Goal: Task Accomplishment & Management: Manage account settings

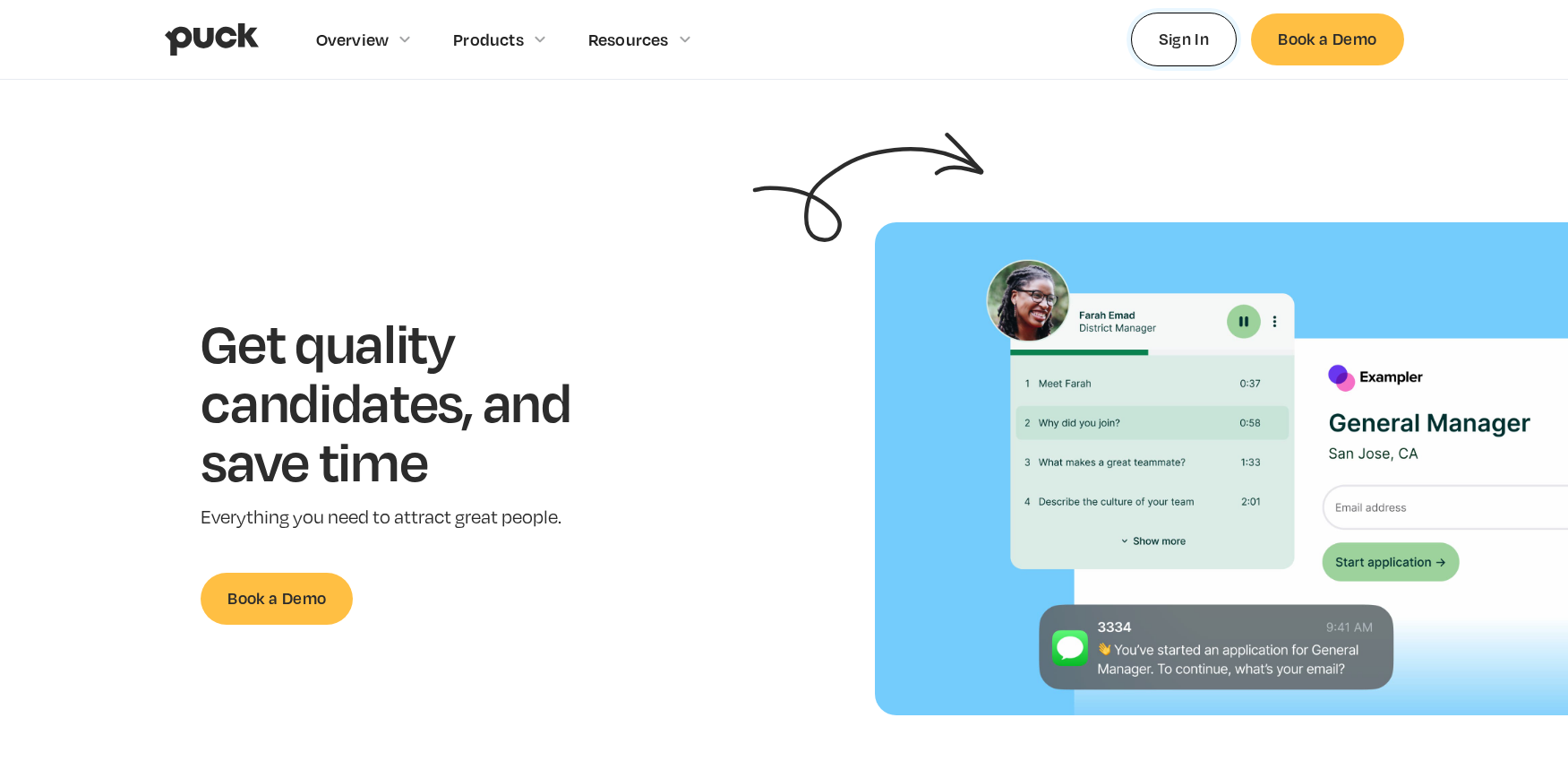
click at [1179, 44] on link "Sign In" at bounding box center [1184, 39] width 107 height 53
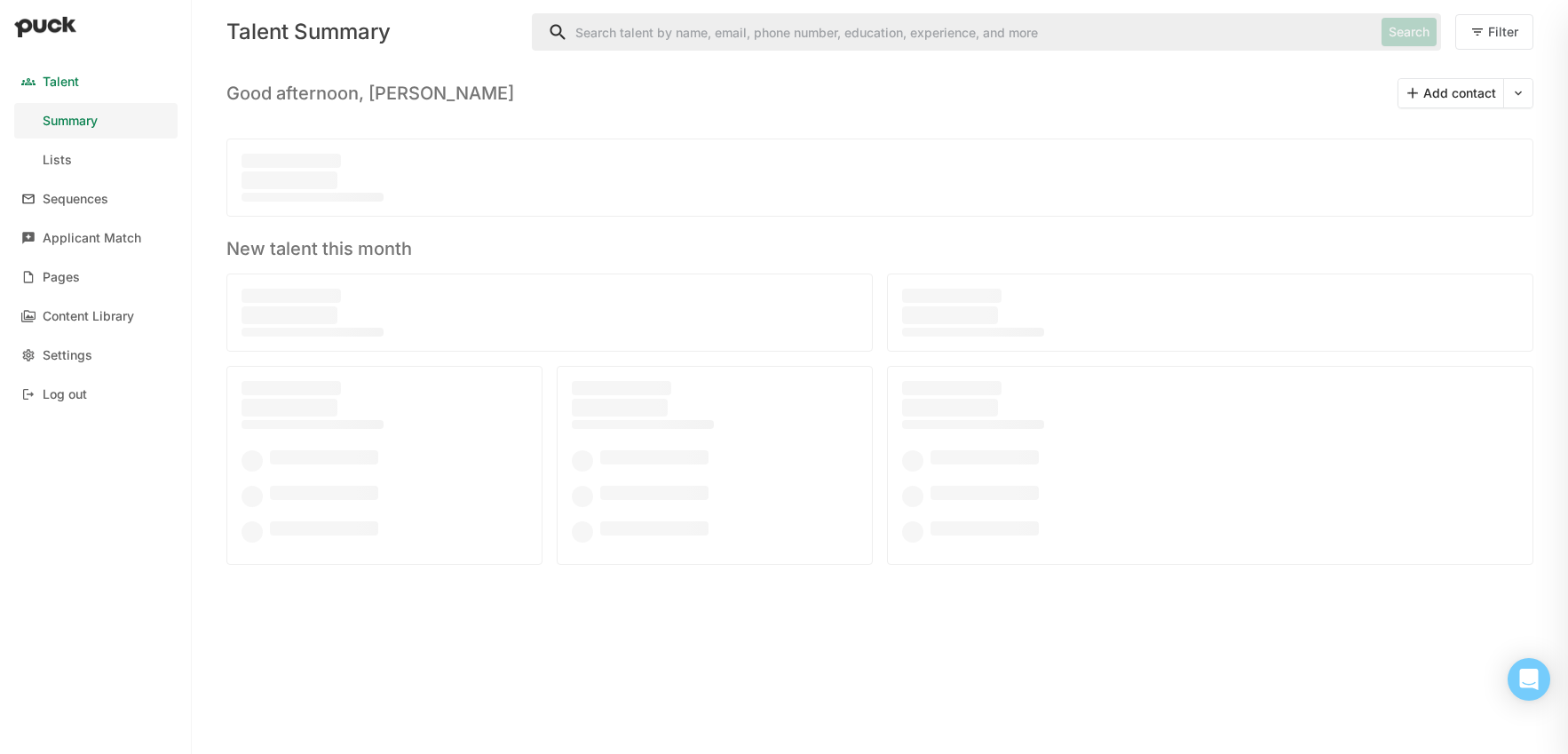
click at [104, 215] on link "Sequences" at bounding box center [96, 199] width 163 height 35
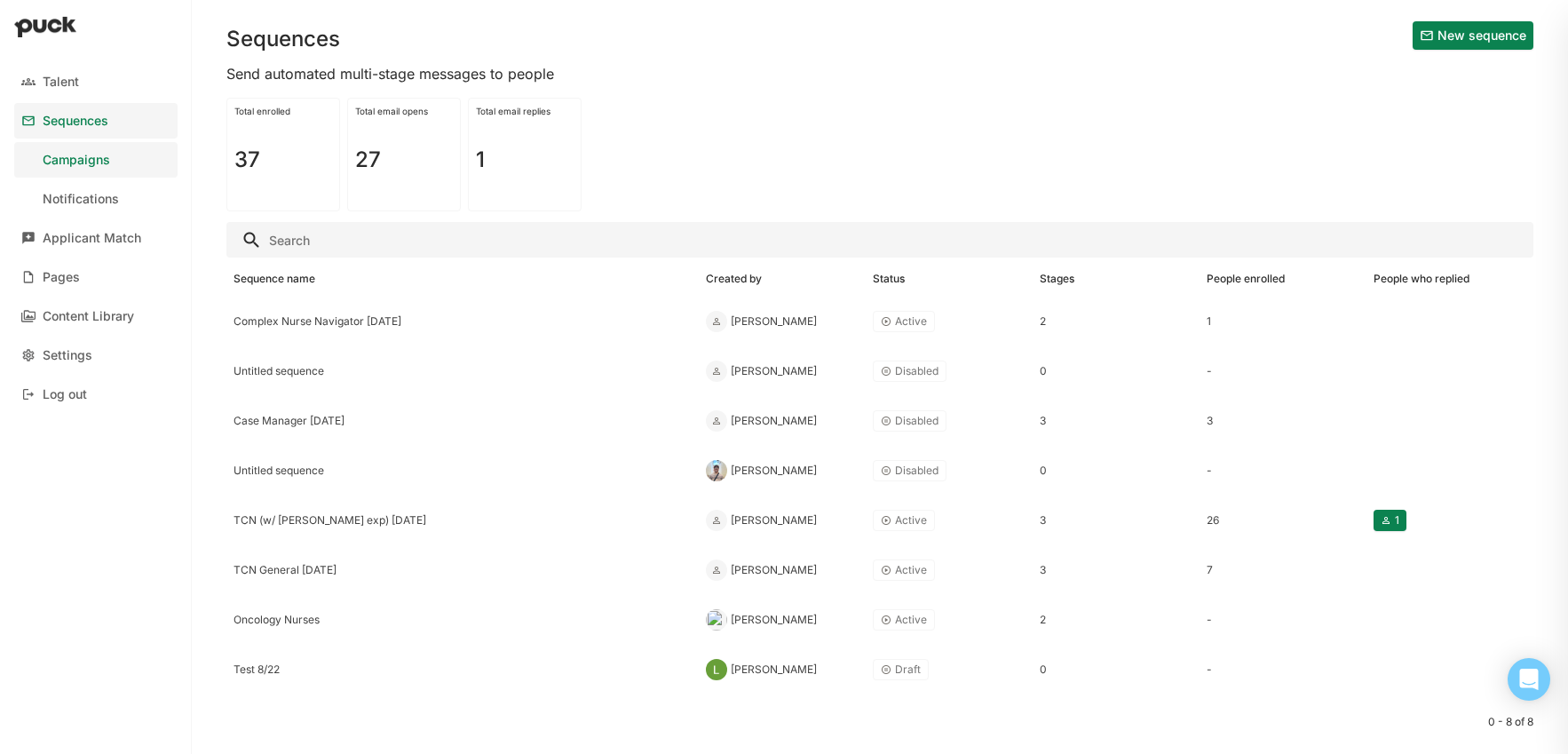
click at [246, 421] on div "Case Manager [DATE]" at bounding box center [463, 421] width 458 height 13
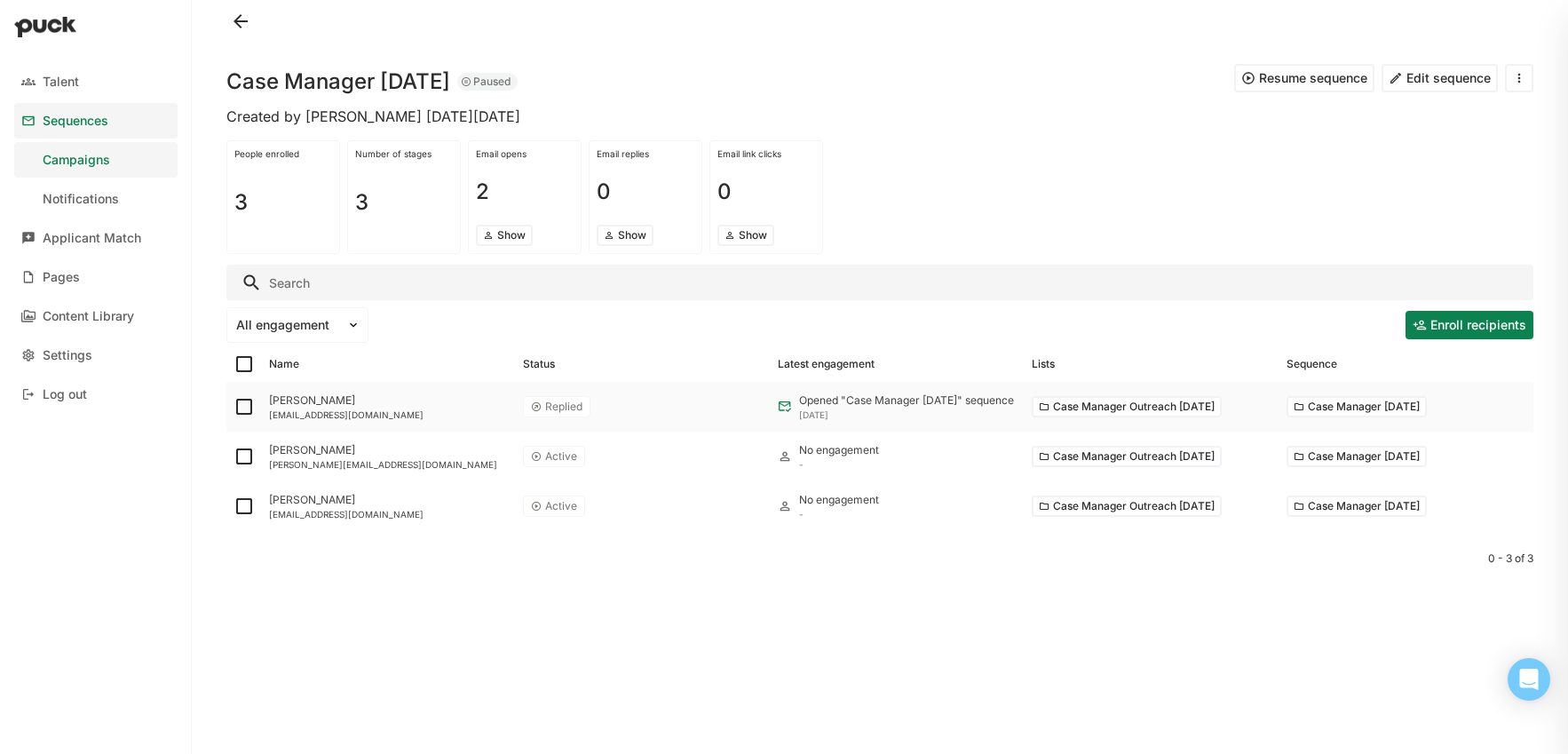
click at [293, 406] on div "[PERSON_NAME]" at bounding box center [388, 400] width 240 height 13
